Goal: Book appointment/travel/reservation

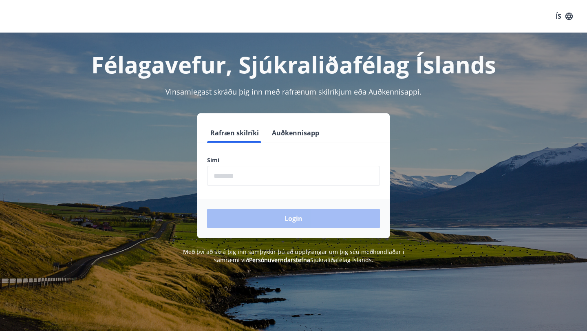
click at [261, 164] on div "Sími ​" at bounding box center [293, 171] width 173 height 30
click at [236, 181] on input "phone" at bounding box center [293, 176] width 173 height 20
click at [257, 229] on div "Login" at bounding box center [293, 218] width 192 height 39
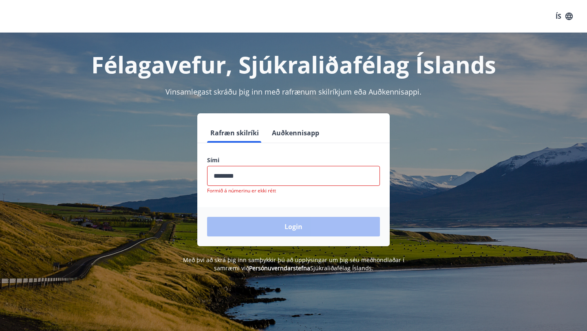
click at [243, 176] on input "phone" at bounding box center [293, 176] width 173 height 20
type input "*"
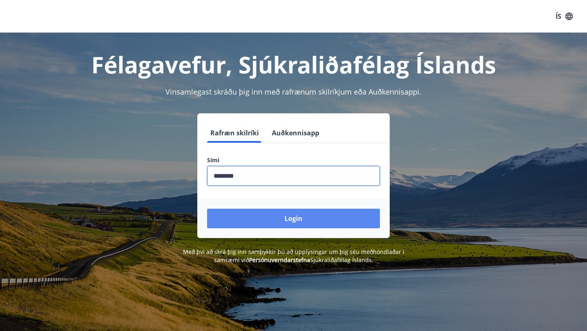
type input "********"
click at [258, 214] on button "Login" at bounding box center [293, 219] width 173 height 20
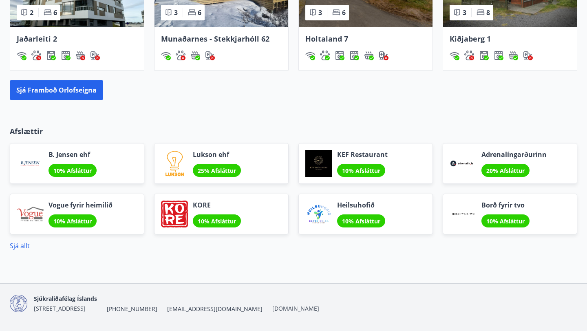
scroll to position [667, 0]
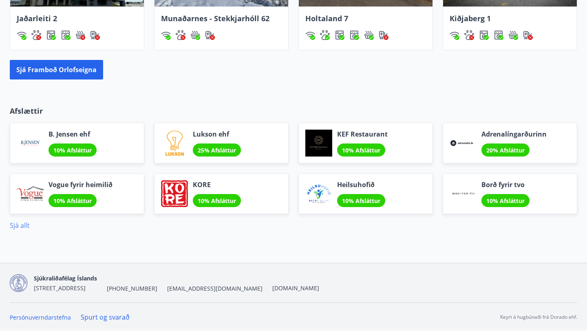
click at [17, 223] on link "Sjá allt" at bounding box center [20, 225] width 20 height 9
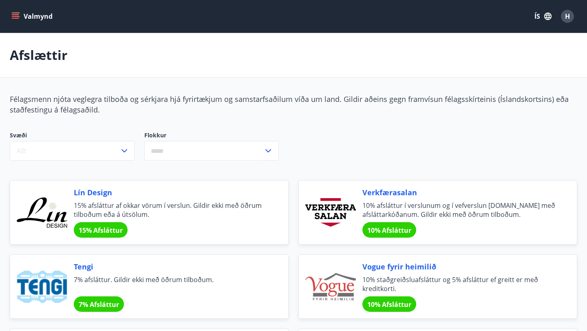
click at [15, 16] on icon "menu" at bounding box center [16, 16] width 9 height 1
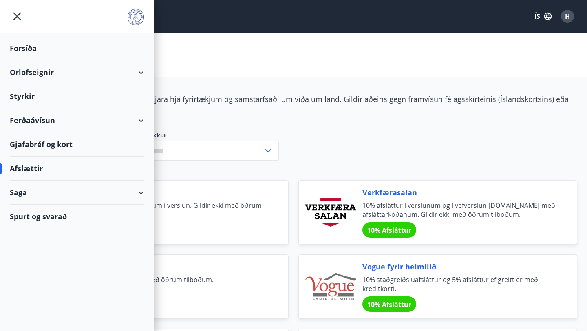
click at [140, 121] on div "Ferðaávísun" at bounding box center [77, 120] width 134 height 24
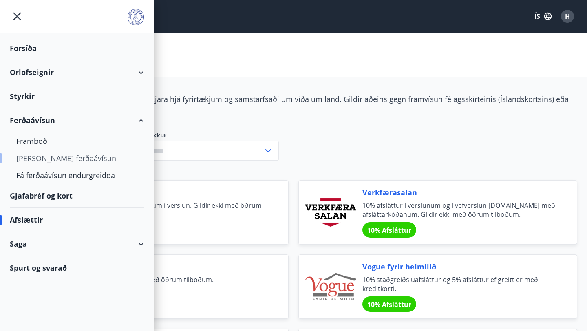
click at [53, 159] on div "Kaupa ferðaávísun" at bounding box center [76, 158] width 121 height 17
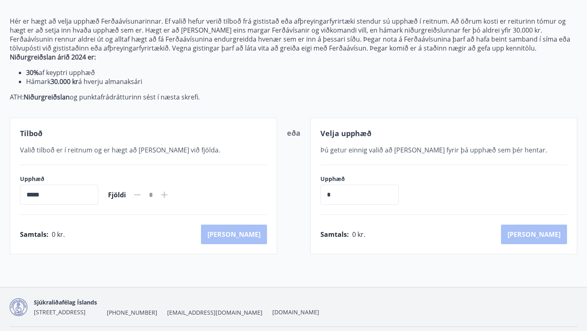
scroll to position [96, 0]
click at [80, 192] on input "*****" at bounding box center [59, 195] width 78 height 20
click at [34, 194] on input "*****" at bounding box center [59, 195] width 78 height 20
drag, startPoint x: 34, startPoint y: 194, endPoint x: 22, endPoint y: 192, distance: 11.9
click at [22, 192] on input "*****" at bounding box center [59, 195] width 78 height 20
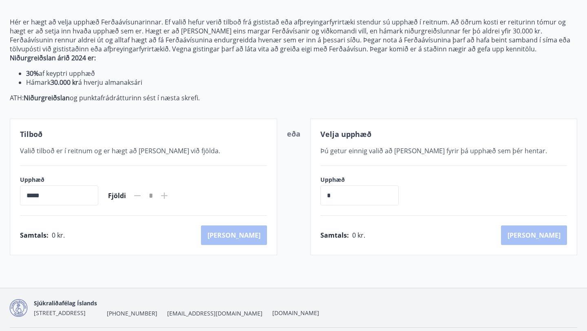
click at [146, 150] on span "Valið tilboð er í reitnum og er hægt að bæta við fjölda." at bounding box center [120, 150] width 200 height 9
click at [244, 245] on div "Tilboð Valið tilboð er í reitnum og er hægt að bæta við fjölda. Upphæð ***** ​ …" at bounding box center [143, 187] width 267 height 137
click at [267, 119] on div "Tilboð Valið tilboð er í reitnum og er hægt að bæta við fjölda. Upphæð ***** ​ …" at bounding box center [143, 187] width 267 height 137
click at [50, 152] on span "Valið tilboð er í reitnum og er hægt að bæta við fjölda." at bounding box center [120, 150] width 200 height 9
click at [37, 127] on div "Tilboð Valið tilboð er í reitnum og er hægt að bæta við fjölda. Upphæð ***** ​ …" at bounding box center [143, 187] width 267 height 137
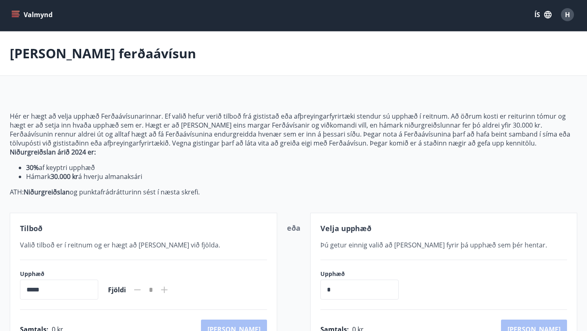
scroll to position [0, 0]
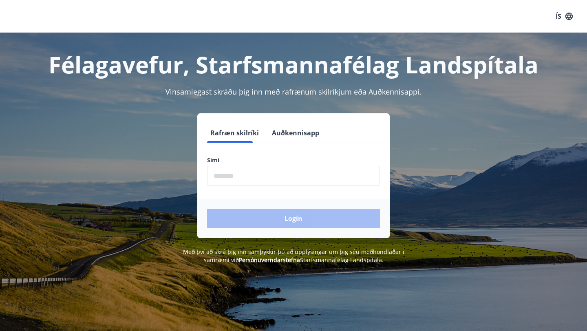
click at [273, 178] on input "phone" at bounding box center [293, 176] width 173 height 20
click at [227, 176] on input "phone" at bounding box center [293, 176] width 173 height 20
type input "********"
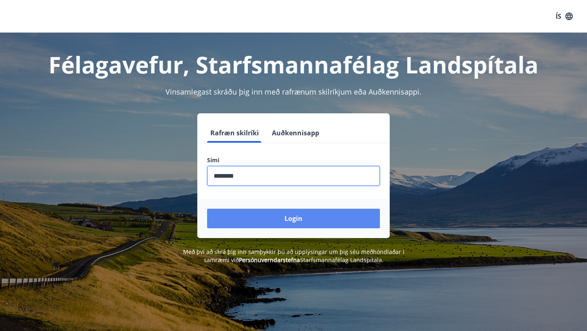
click at [260, 216] on button "Login" at bounding box center [293, 219] width 173 height 20
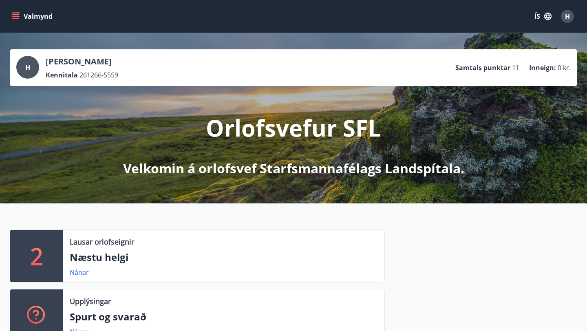
click at [18, 16] on icon "menu" at bounding box center [15, 16] width 8 height 8
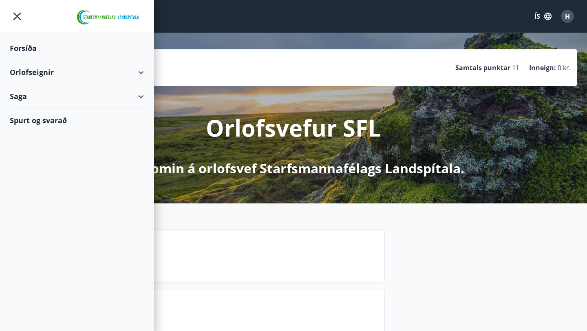
click at [138, 70] on div "Orlofseignir" at bounding box center [77, 72] width 134 height 24
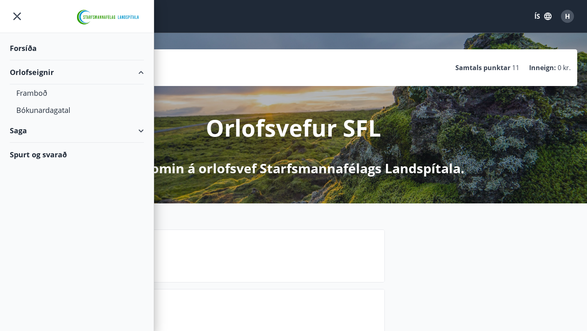
click at [138, 70] on div "Orlofseignir" at bounding box center [77, 72] width 134 height 24
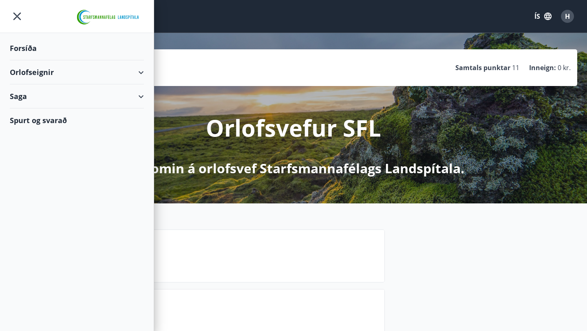
click at [140, 95] on div "Saga" at bounding box center [77, 96] width 134 height 24
click at [141, 95] on div "Saga" at bounding box center [77, 96] width 134 height 24
click at [471, 141] on div "Orlofsvefur SFL Velkomin á orlofsvef Starfsmannafélags Landspítala." at bounding box center [293, 131] width 456 height 91
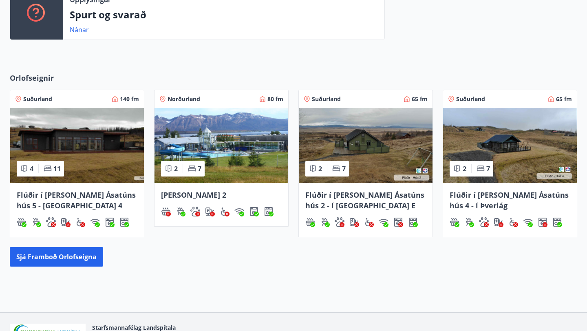
scroll to position [298, 0]
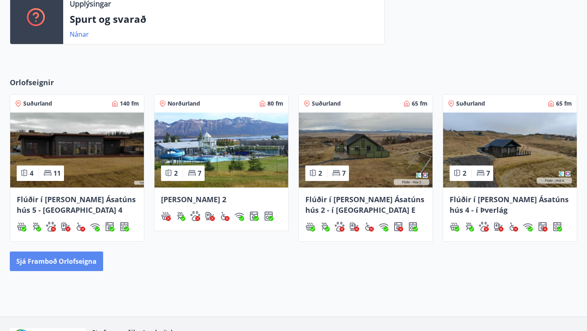
click at [82, 262] on button "Sjá framboð orlofseigna" at bounding box center [56, 261] width 93 height 20
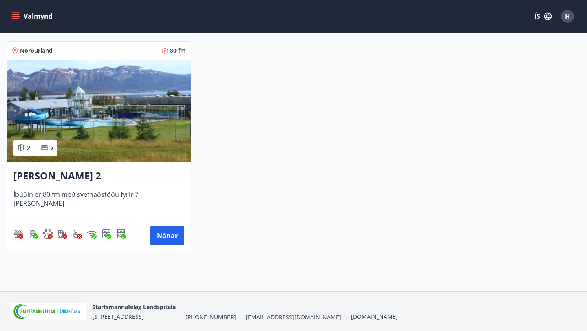
scroll to position [1252, 0]
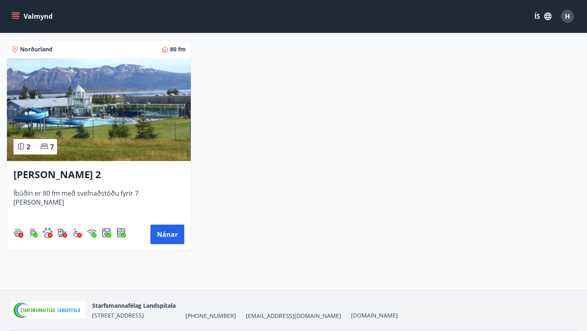
click at [55, 152] on div "2 7" at bounding box center [35, 146] width 44 height 15
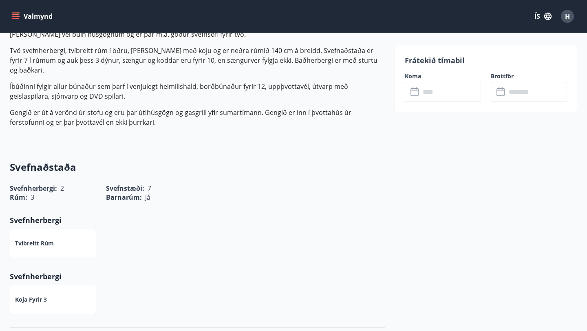
scroll to position [299, 0]
click at [413, 90] on icon at bounding box center [414, 90] width 8 height 1
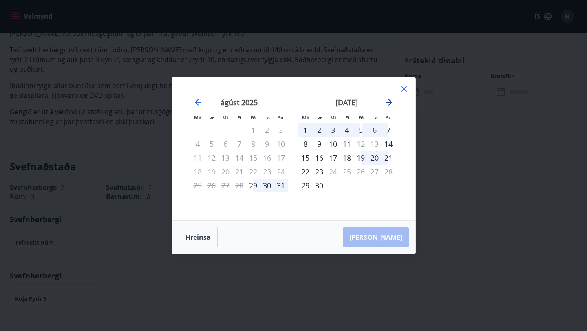
click at [390, 101] on icon "Move forward to switch to the next month." at bounding box center [389, 102] width 7 height 7
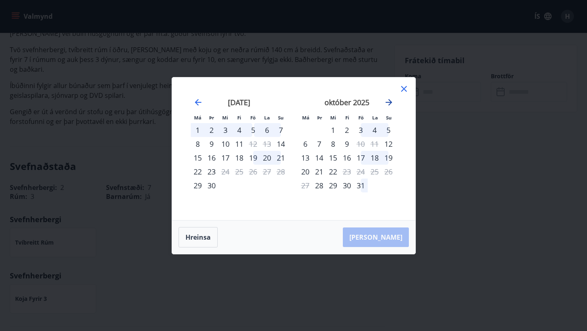
click at [389, 101] on icon "Move forward to switch to the next month." at bounding box center [389, 102] width 10 height 10
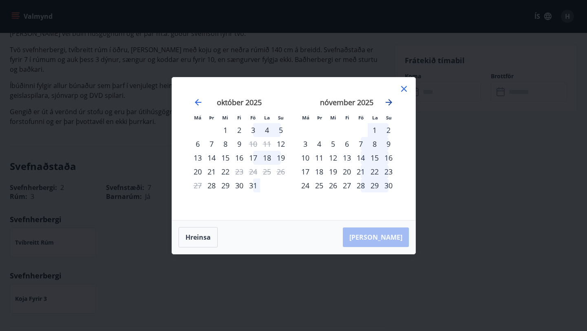
click at [389, 101] on icon "Move forward to switch to the next month." at bounding box center [389, 102] width 10 height 10
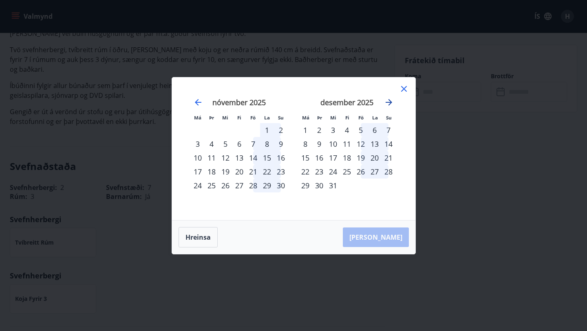
click at [390, 102] on icon "Move forward to switch to the next month." at bounding box center [389, 102] width 7 height 7
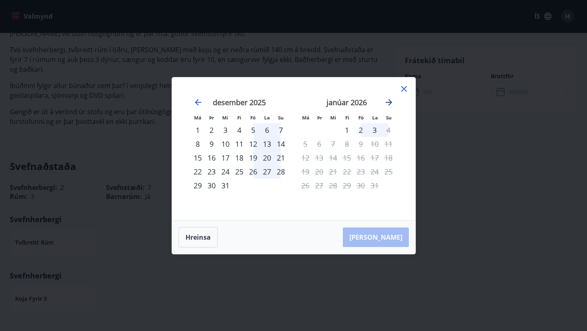
click at [390, 102] on icon "Move forward to switch to the next month." at bounding box center [389, 102] width 7 height 7
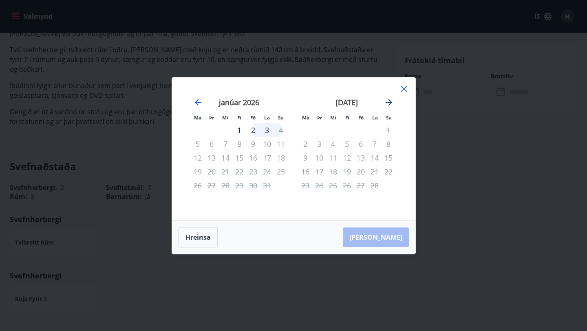
click at [390, 102] on icon "Move forward to switch to the next month." at bounding box center [389, 102] width 7 height 7
click at [198, 102] on icon "Move backward to switch to the previous month." at bounding box center [198, 102] width 7 height 7
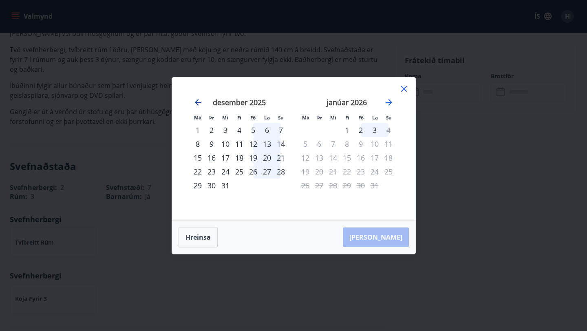
click at [194, 104] on icon "Move backward to switch to the previous month." at bounding box center [198, 102] width 10 height 10
